Goal: Navigation & Orientation: Find specific page/section

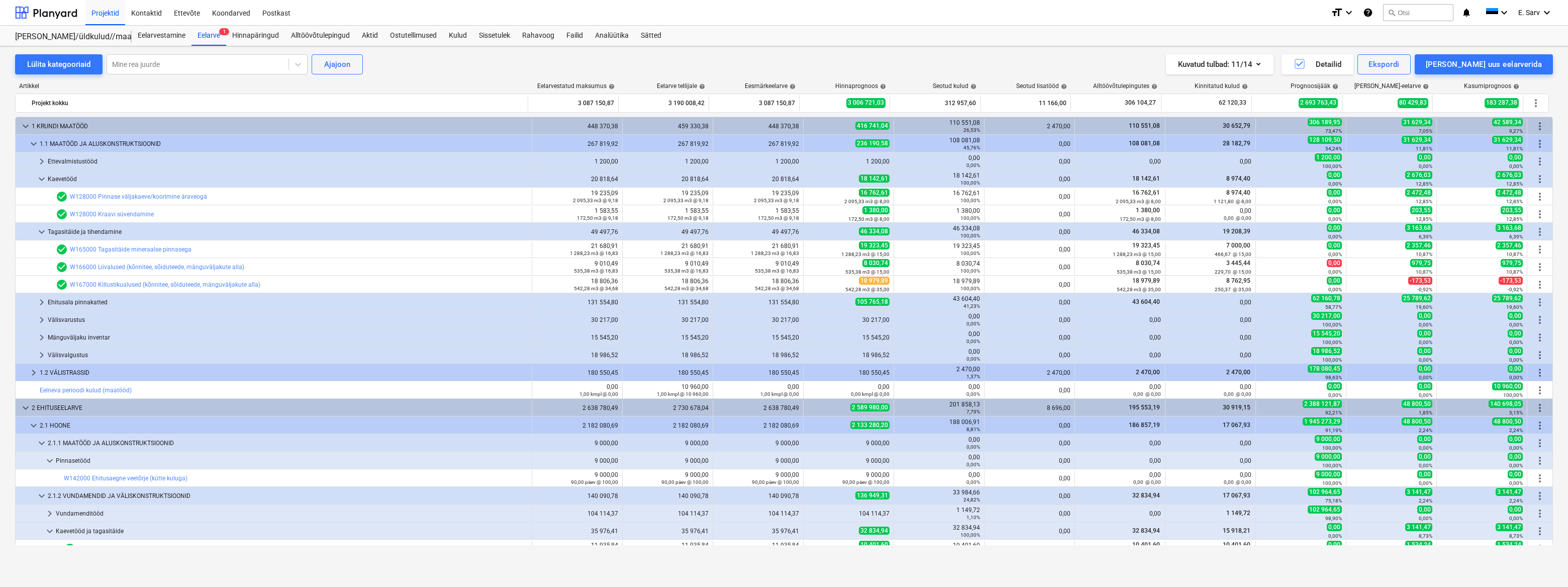
scroll to position [311, 0]
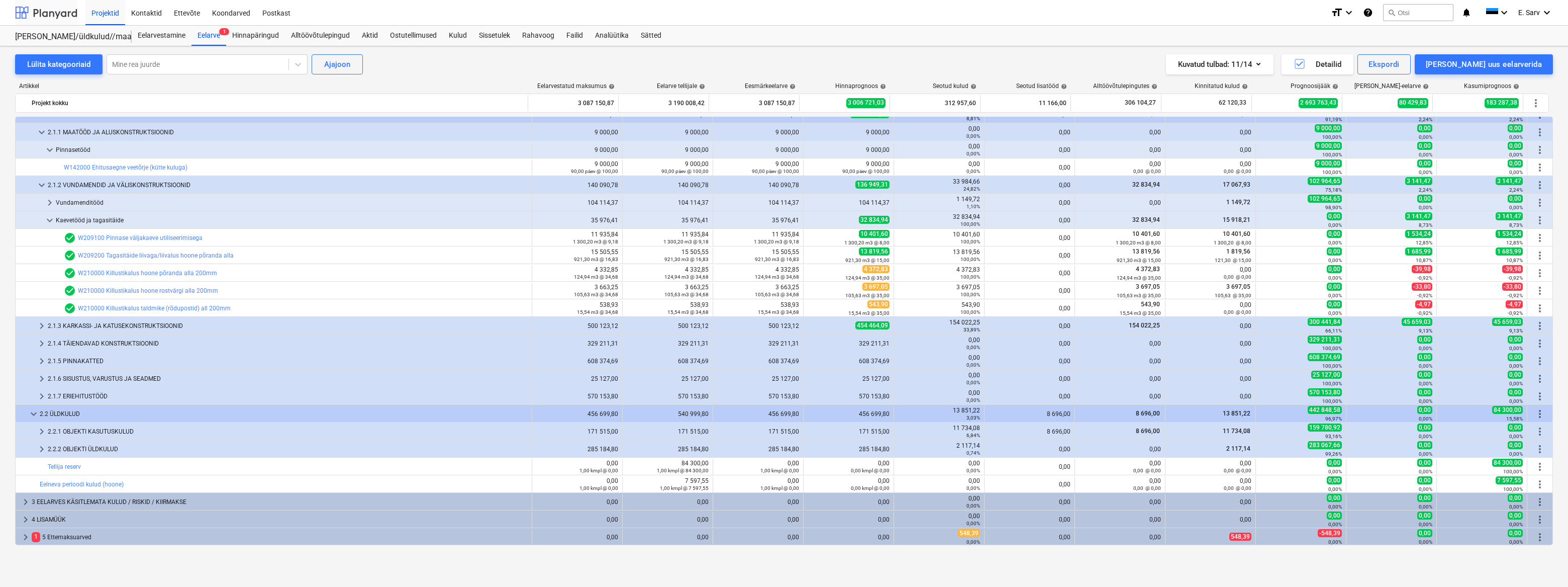
click at [43, 12] on div at bounding box center [46, 12] width 62 height 25
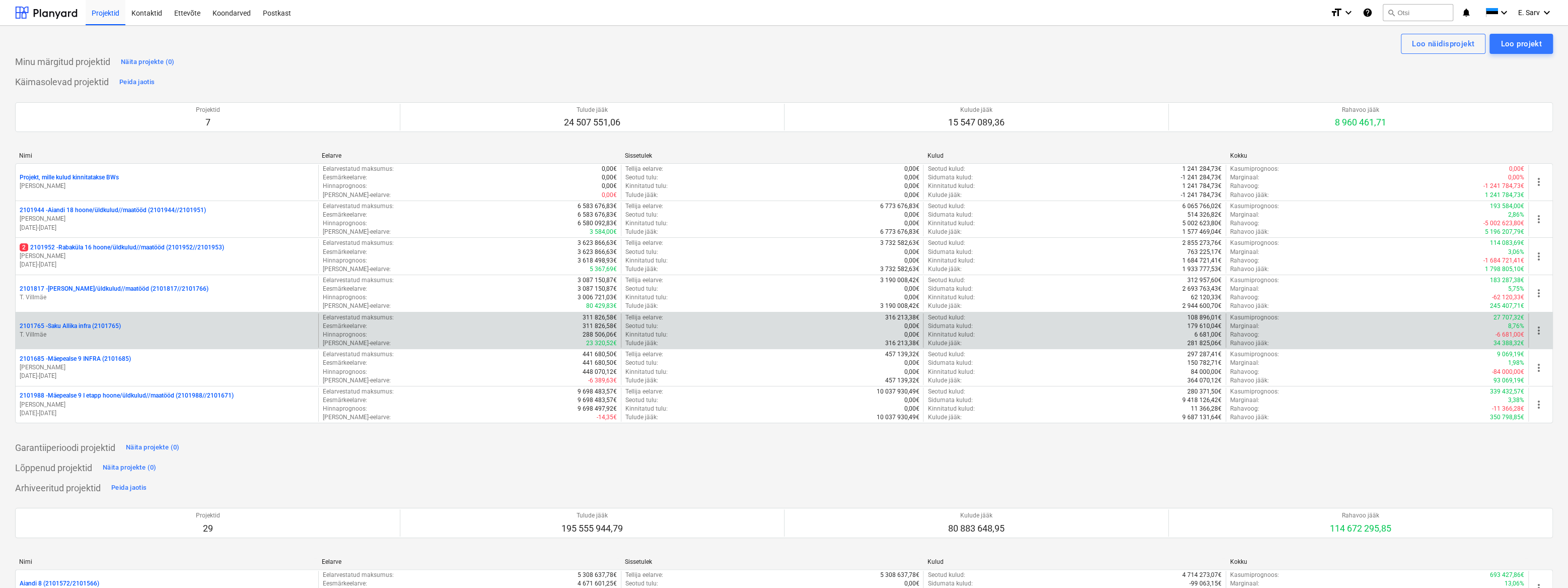
click at [82, 323] on p "2101765 - Saku Allika infra (2101765)" at bounding box center [70, 326] width 101 height 9
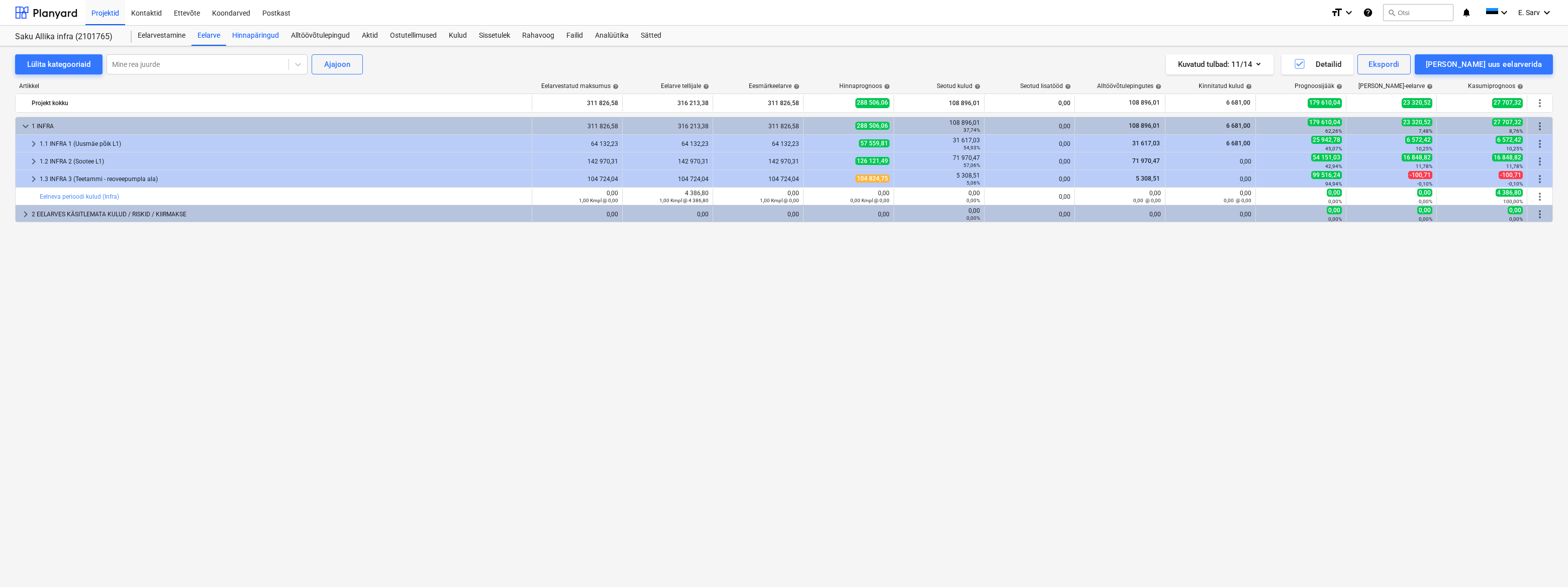
click at [254, 35] on div "Hinnapäringud" at bounding box center [256, 35] width 59 height 20
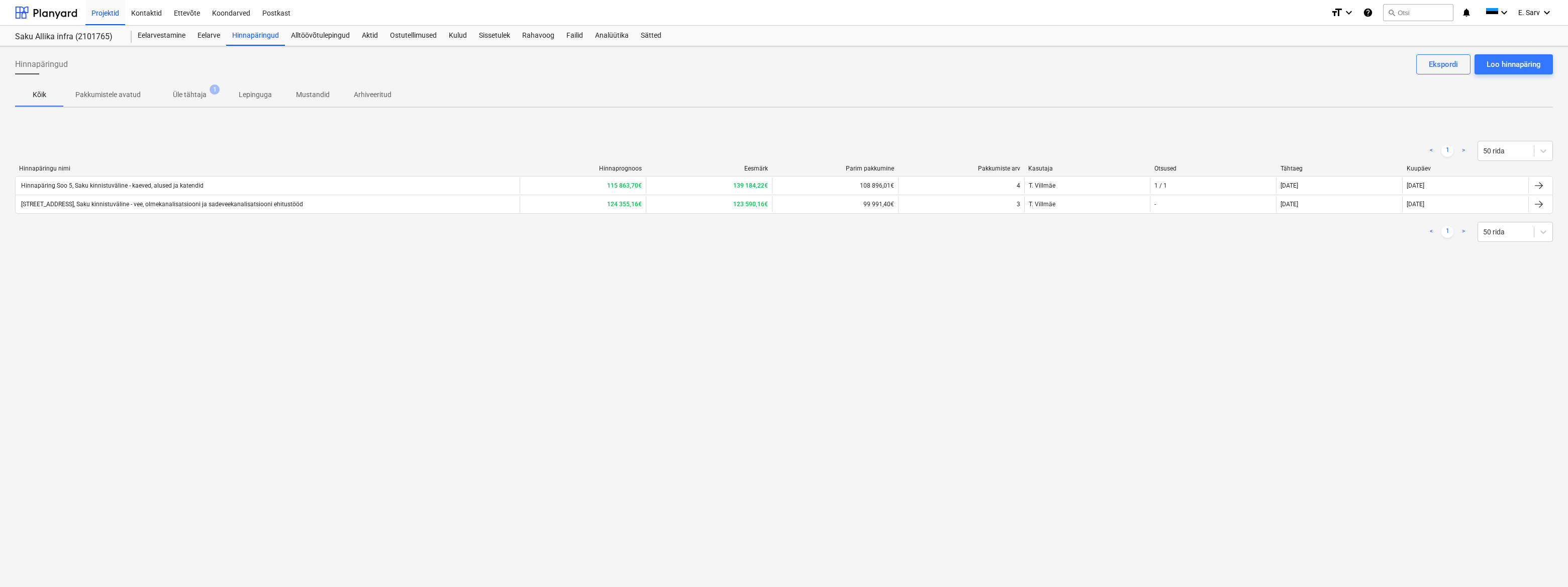
click at [187, 94] on p "Üle tähtaja" at bounding box center [189, 94] width 33 height 10
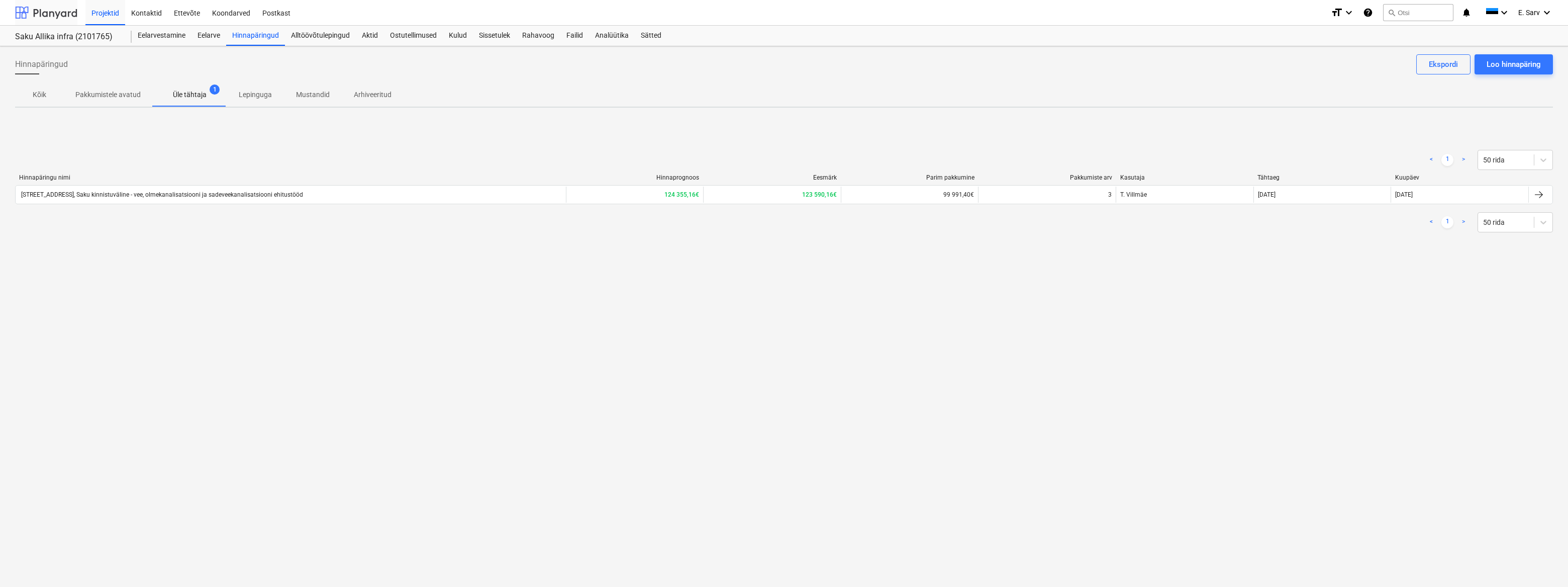
click at [54, 13] on div at bounding box center [46, 12] width 62 height 25
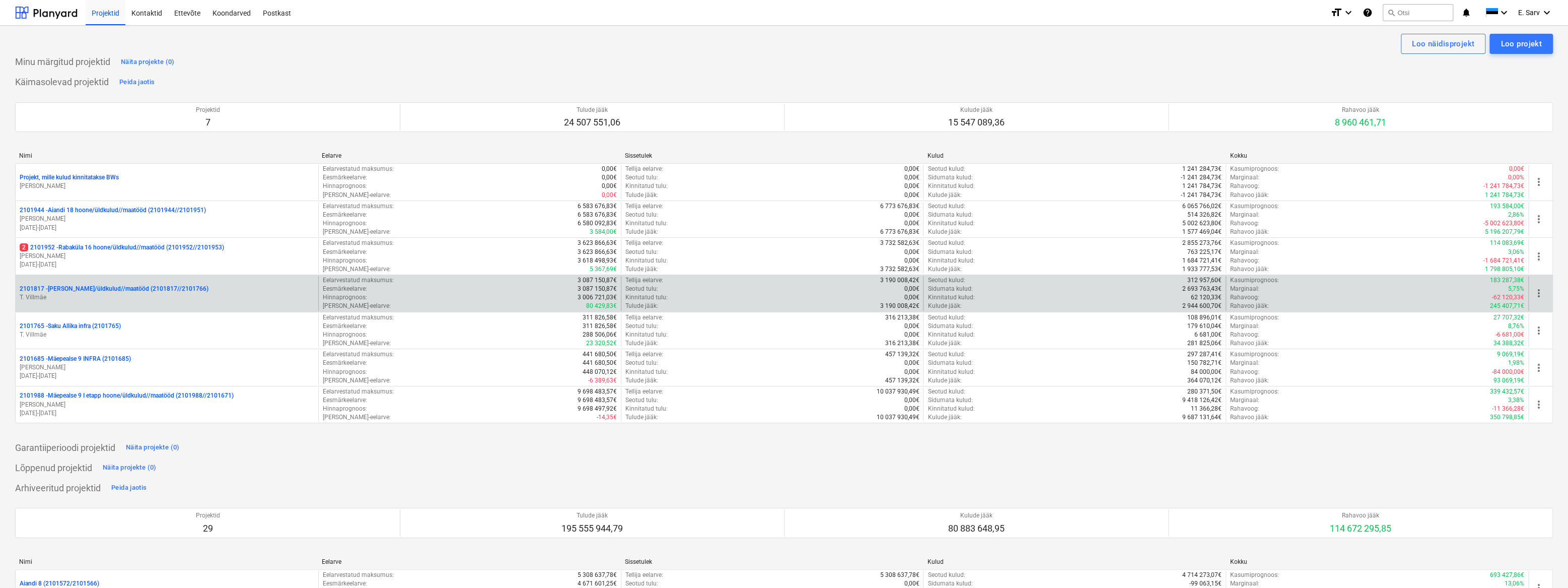
click at [85, 299] on p "T. Villmäe" at bounding box center [166, 298] width 295 height 9
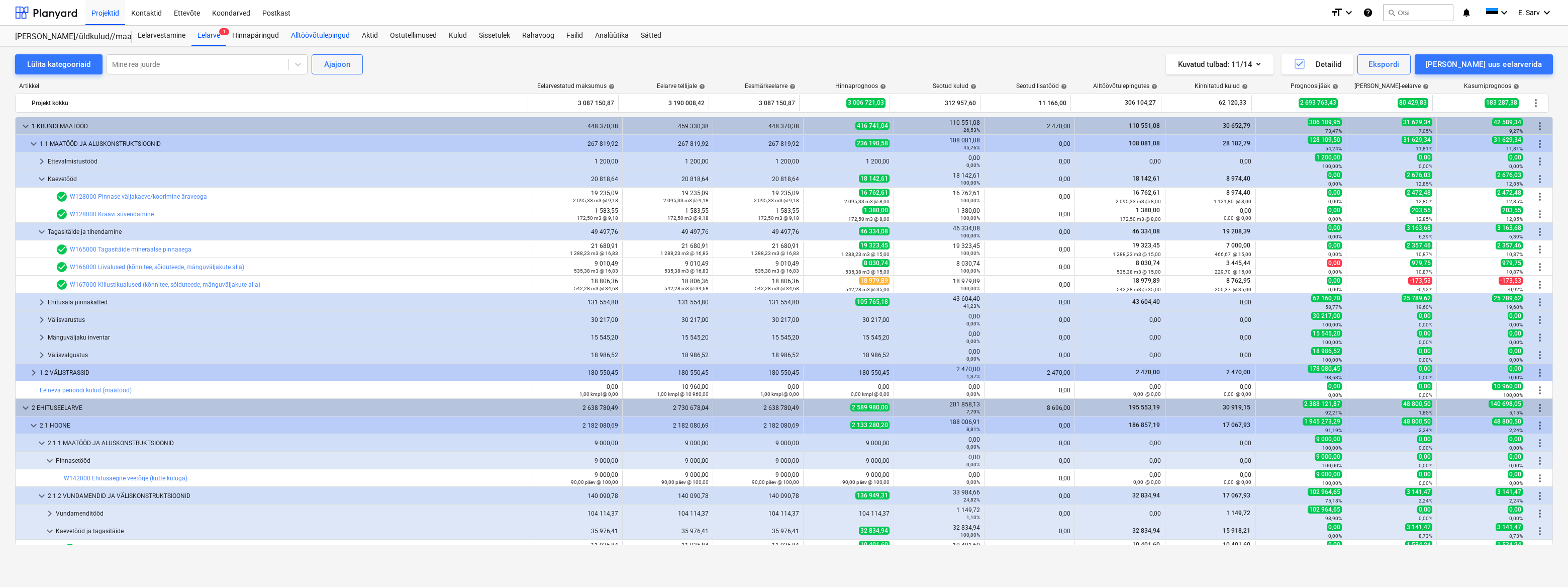
scroll to position [311, 0]
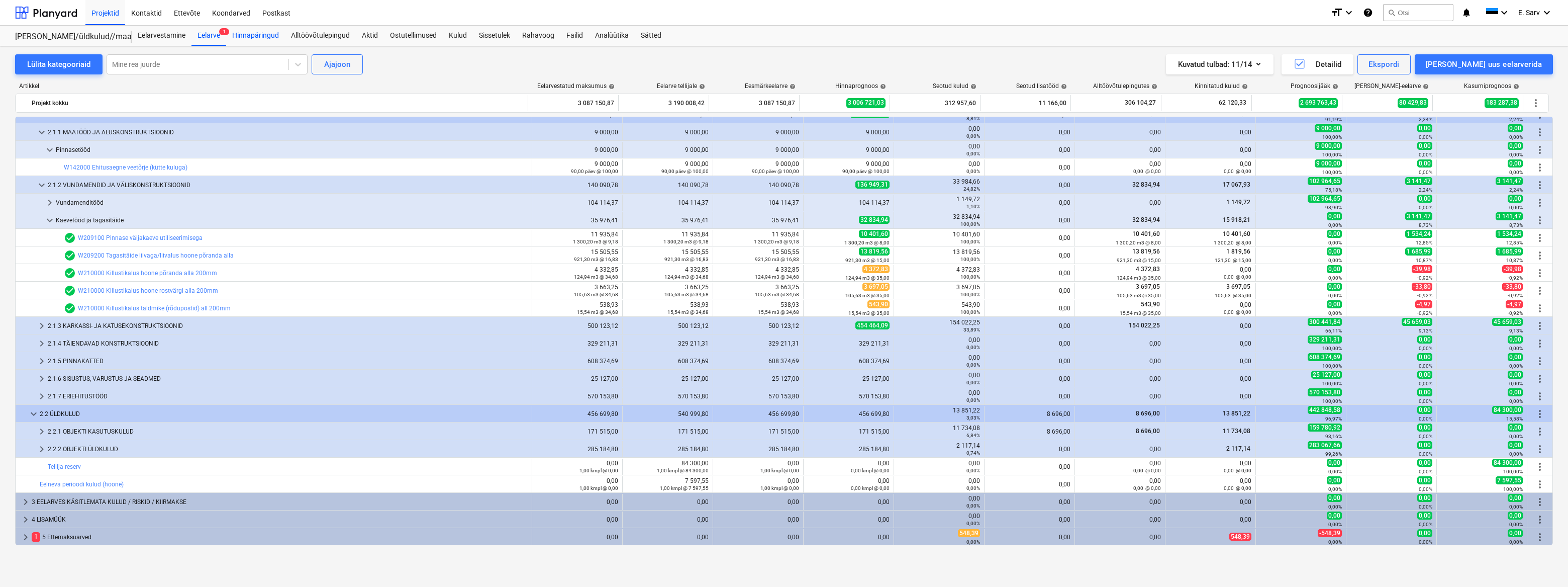
click at [254, 33] on div "Hinnapäringud" at bounding box center [256, 35] width 59 height 20
